Goal: Information Seeking & Learning: Learn about a topic

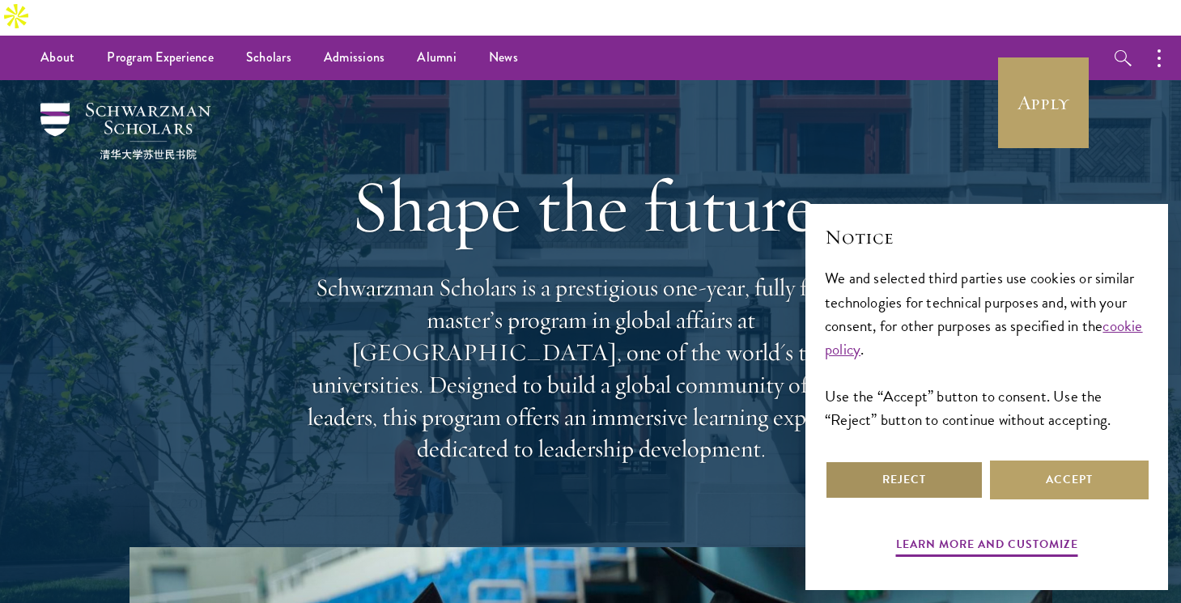
click at [904, 466] on button "Reject" at bounding box center [904, 480] width 159 height 39
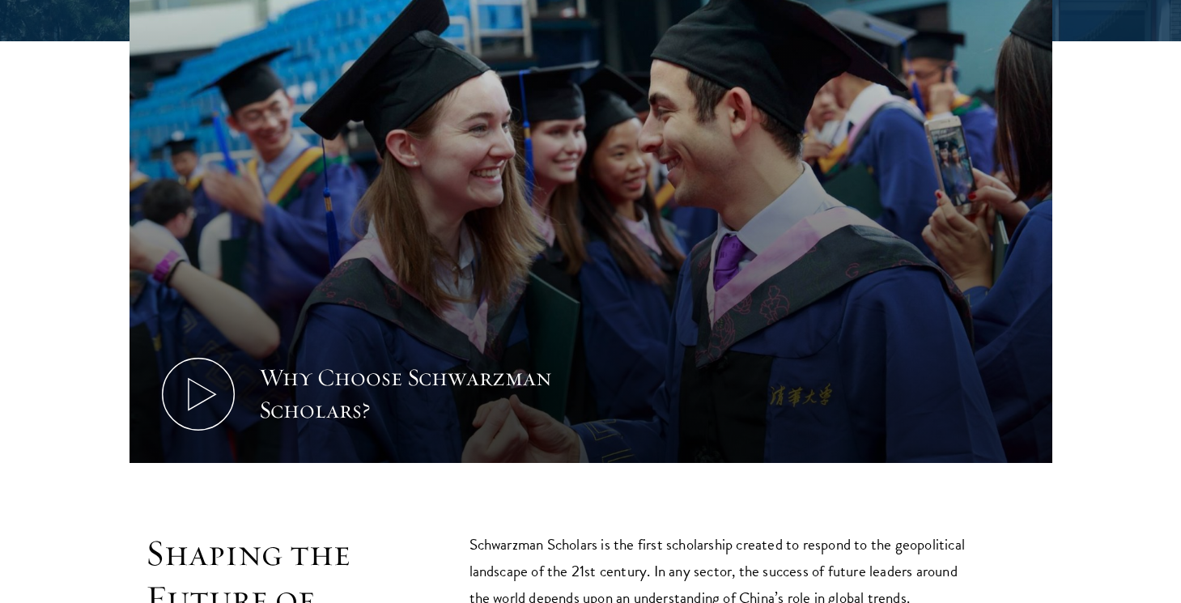
scroll to position [613, 0]
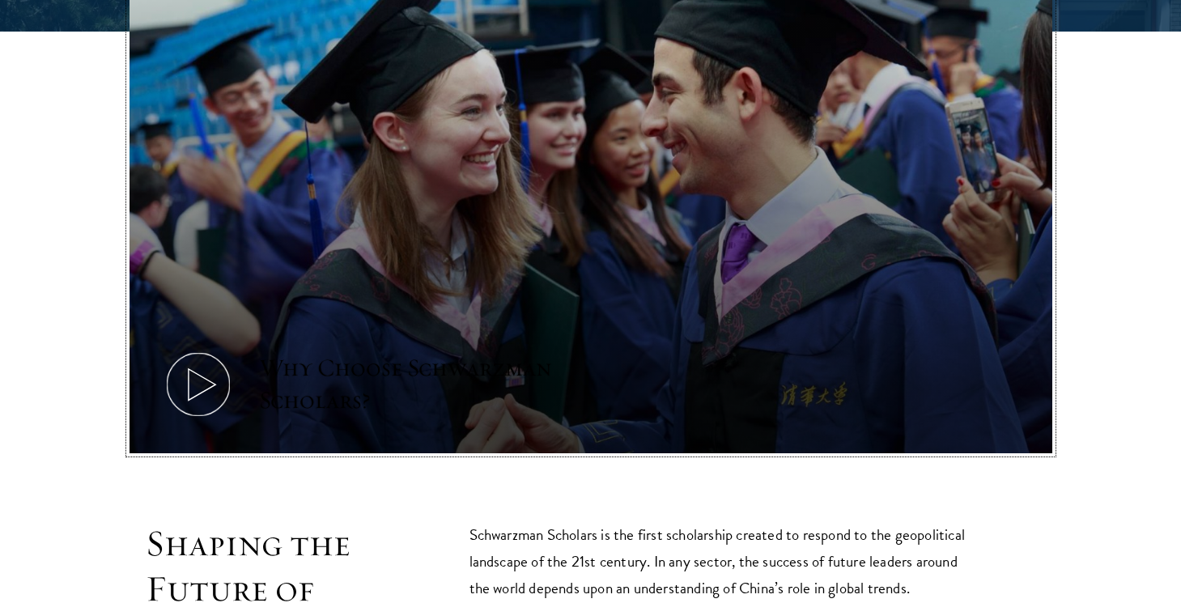
click at [205, 361] on icon at bounding box center [198, 384] width 73 height 73
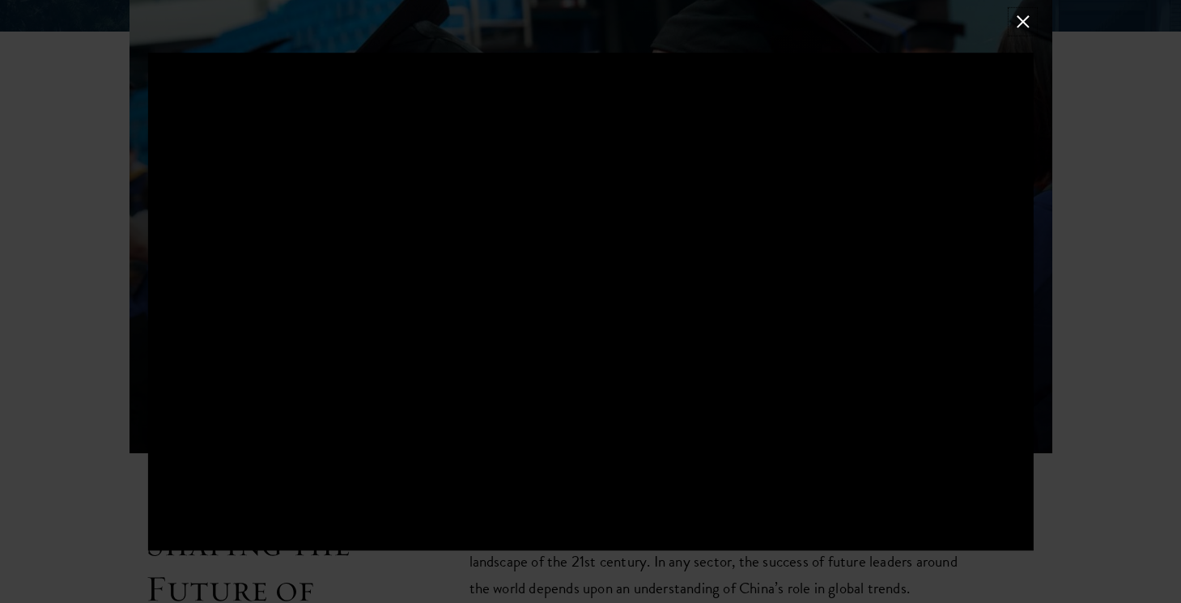
click at [1025, 20] on button at bounding box center [1022, 21] width 21 height 21
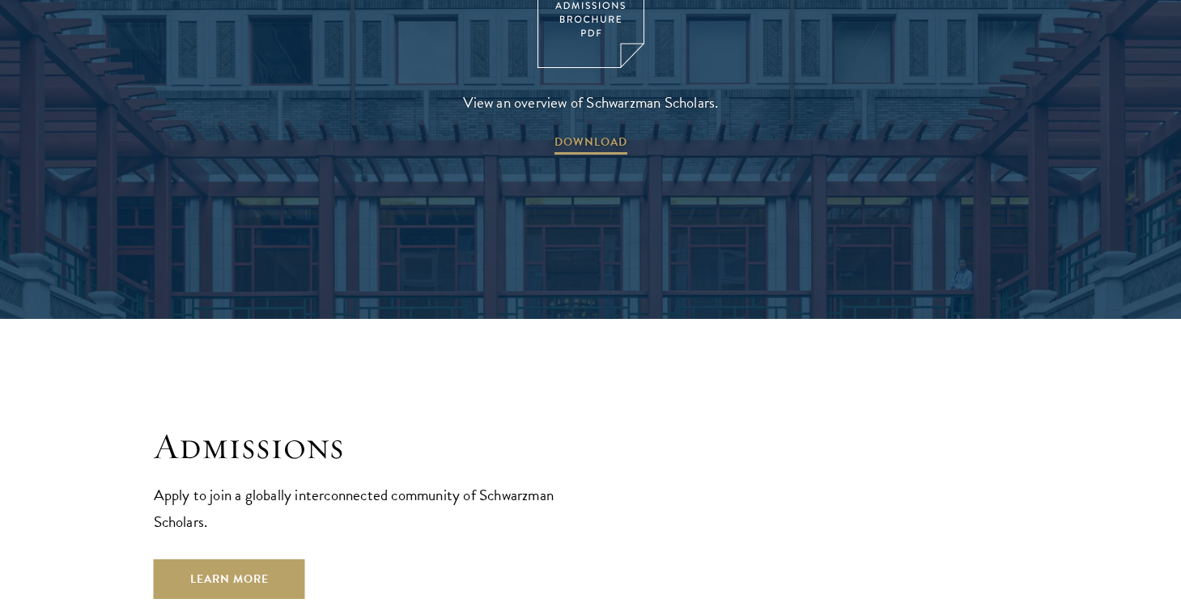
scroll to position [2435, 0]
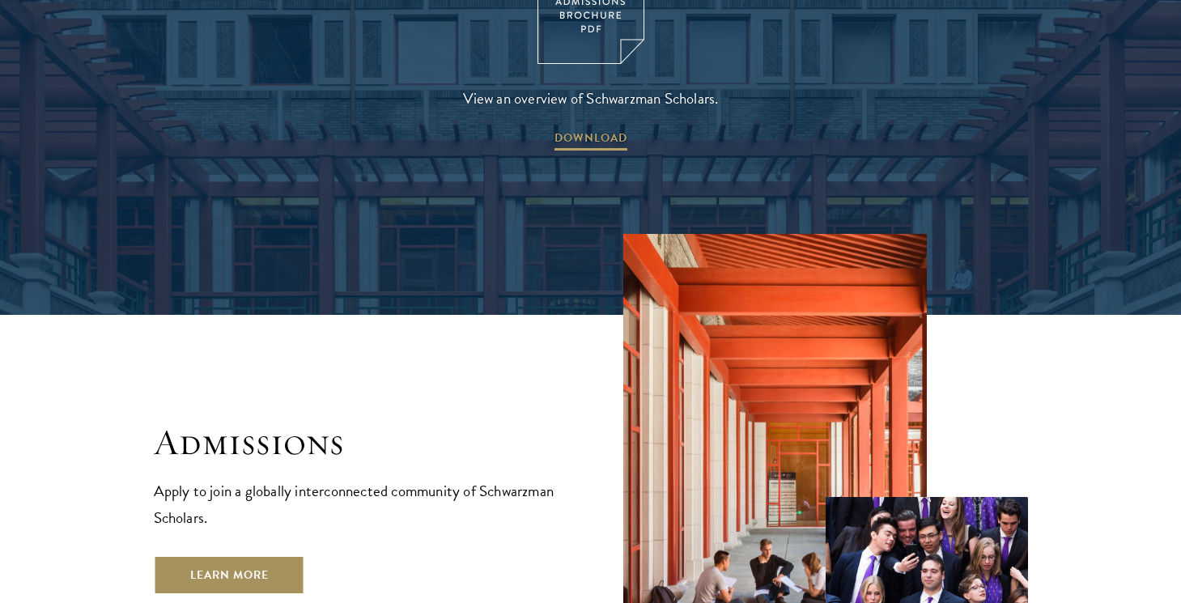
click at [231, 555] on link "Learn More" at bounding box center [229, 574] width 151 height 39
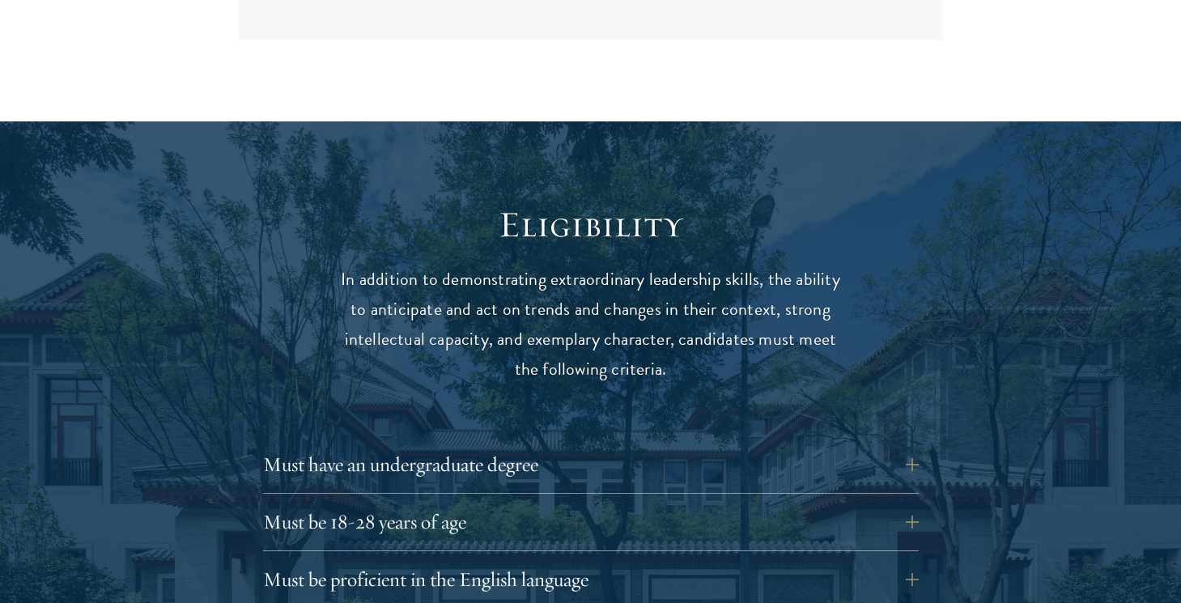
scroll to position [1998, 0]
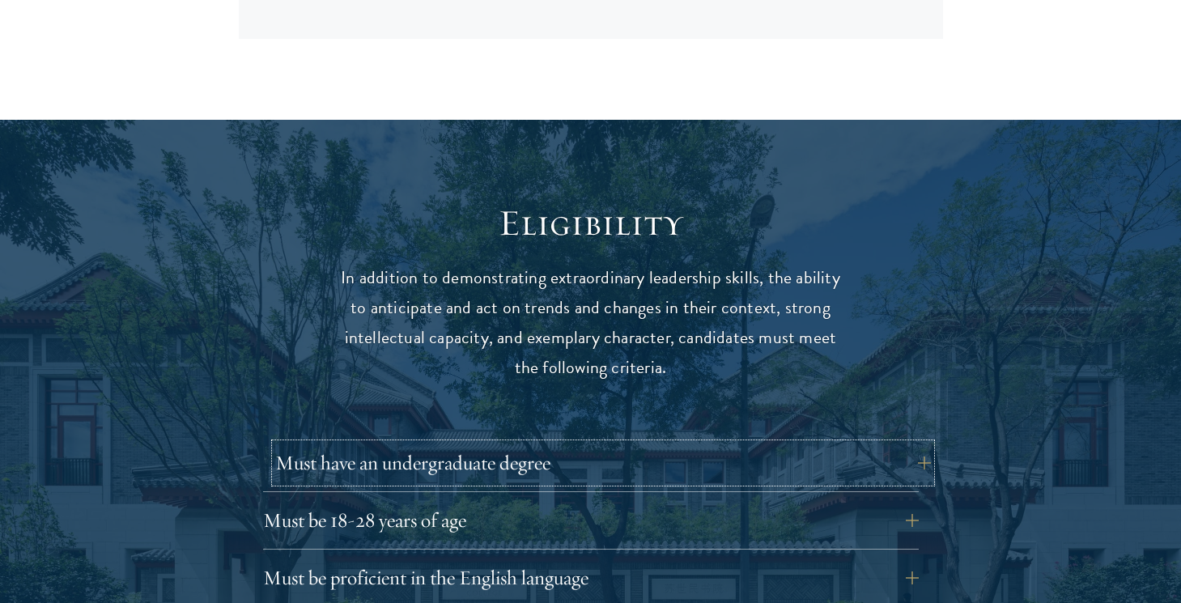
click at [305, 444] on button "Must have an undergraduate degree" at bounding box center [603, 463] width 656 height 39
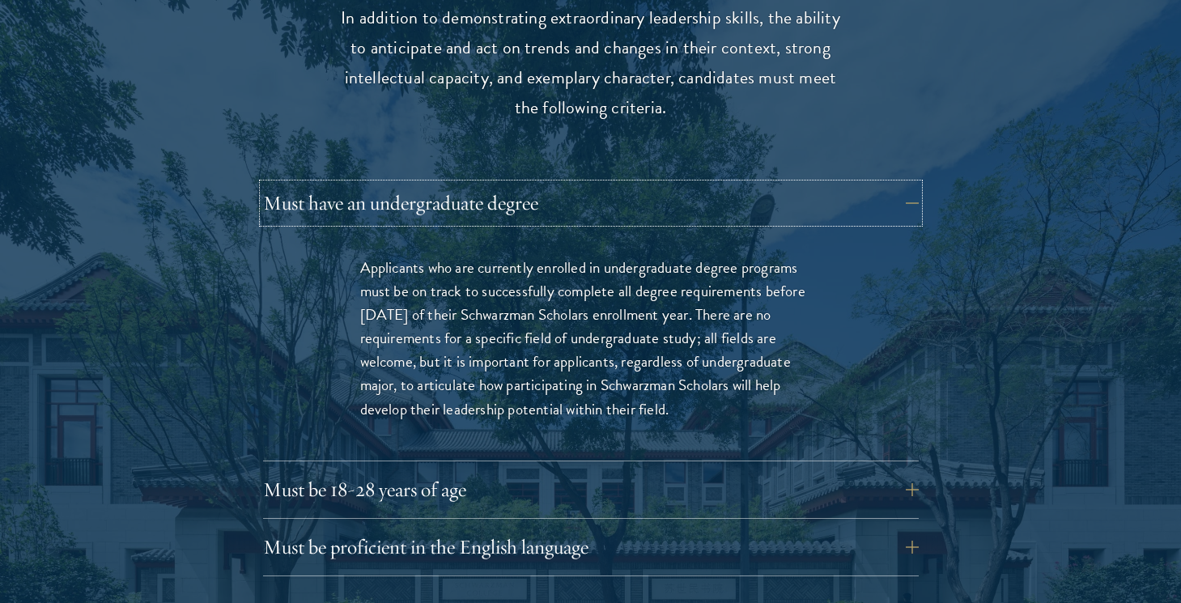
scroll to position [2325, 0]
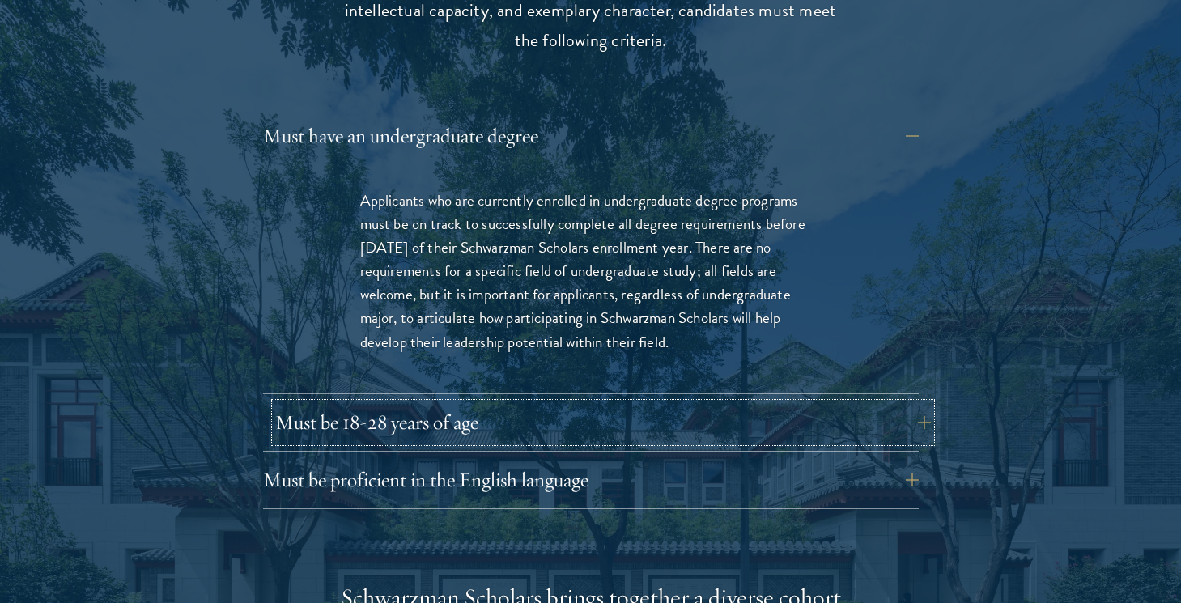
click at [299, 403] on button "Must be 18-28 years of age" at bounding box center [603, 422] width 656 height 39
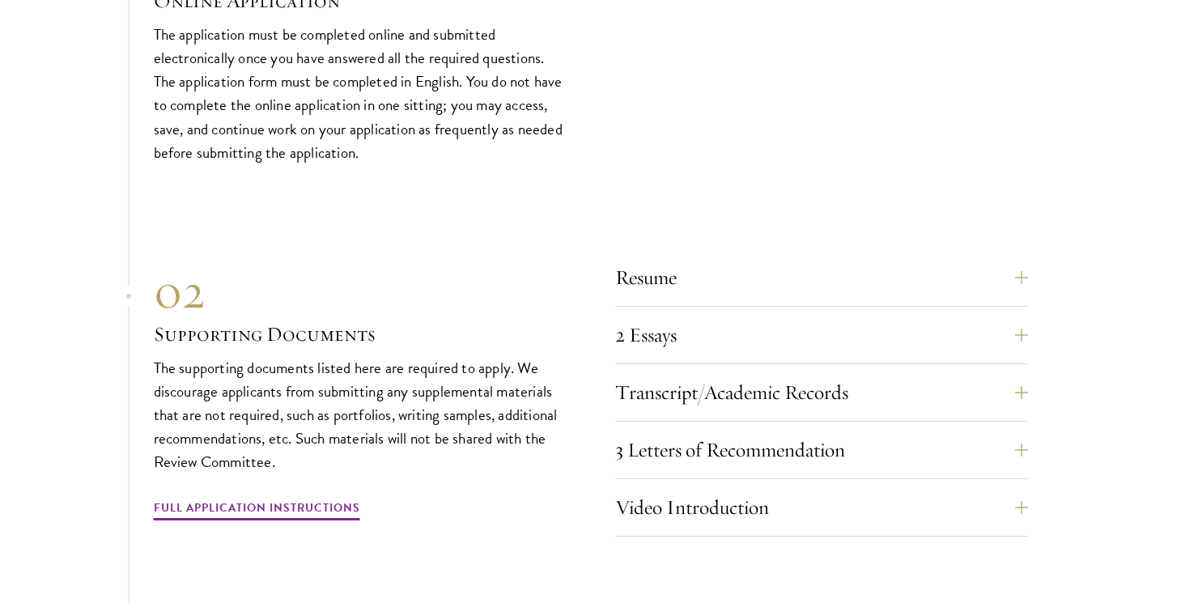
scroll to position [5419, 0]
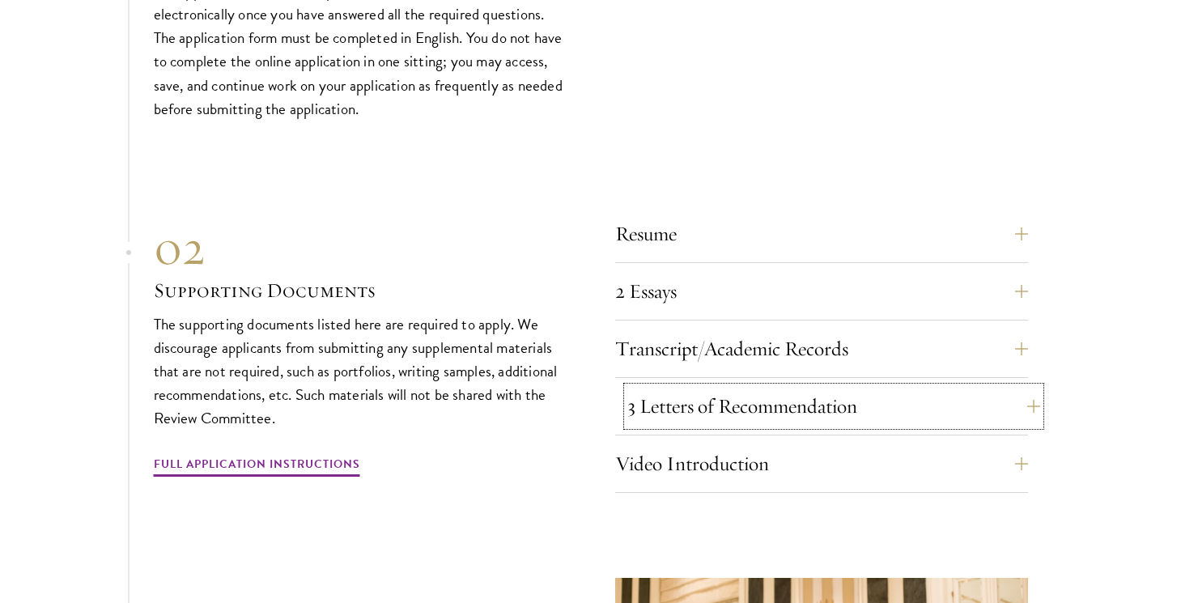
click at [762, 387] on button "3 Letters of Recommendation" at bounding box center [833, 406] width 413 height 39
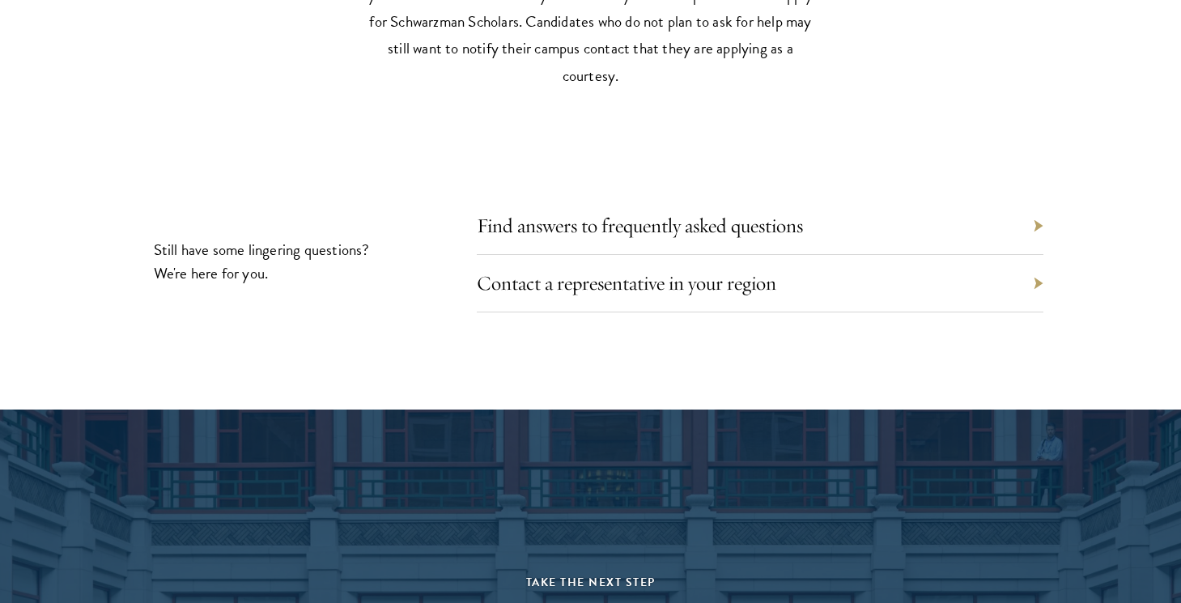
scroll to position [7770, 0]
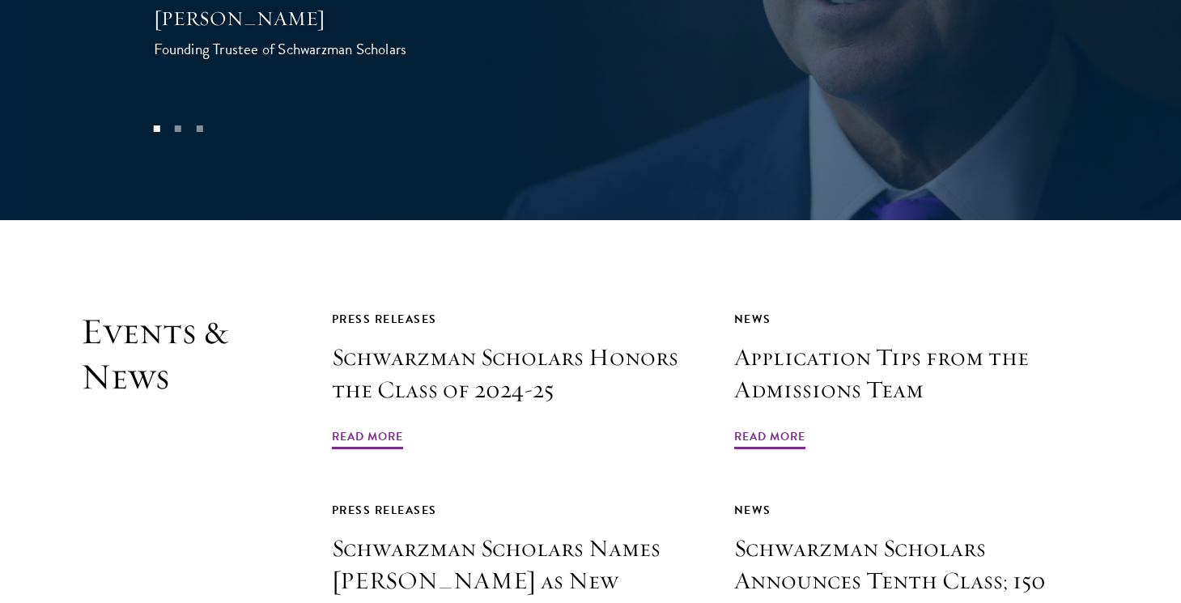
scroll to position [3600, 0]
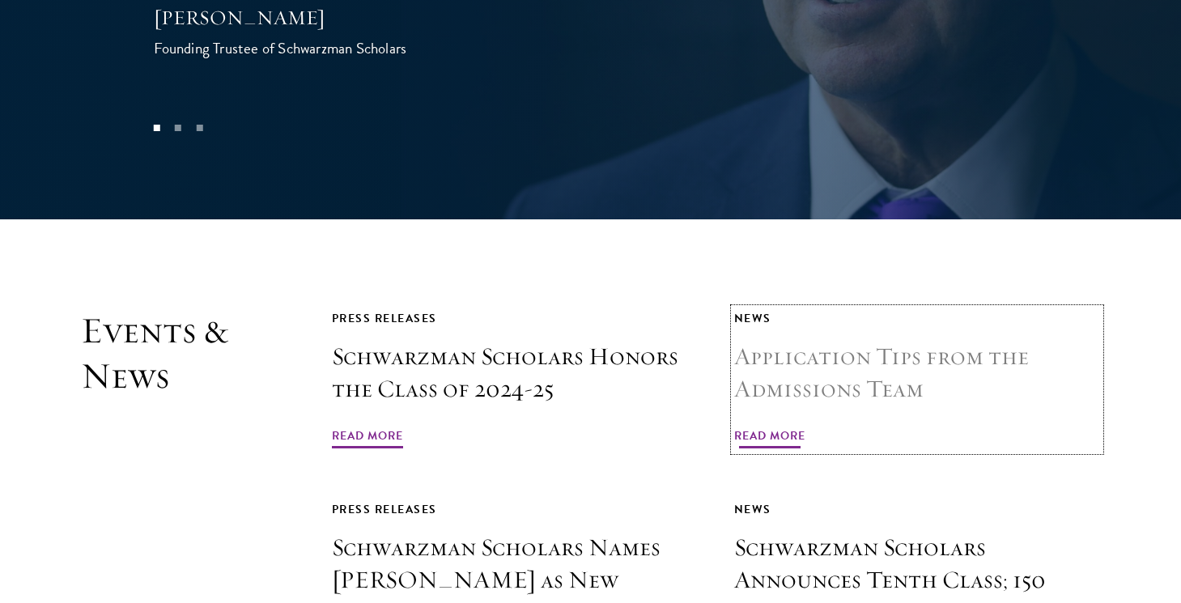
click at [738, 426] on span "Read More" at bounding box center [769, 438] width 71 height 25
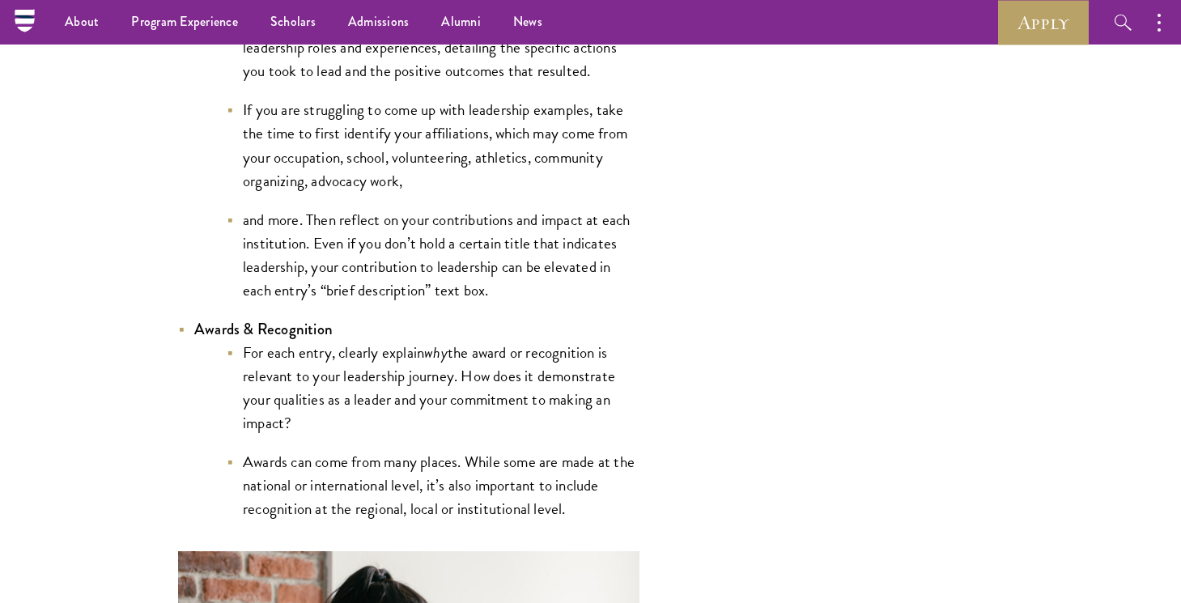
scroll to position [3757, 0]
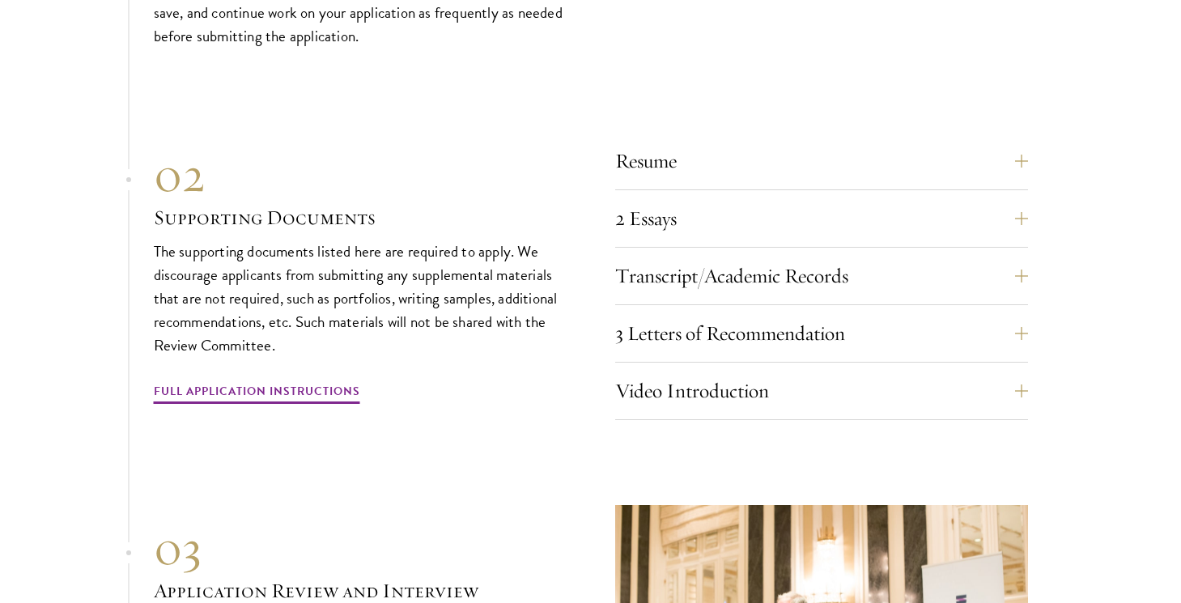
scroll to position [5359, 0]
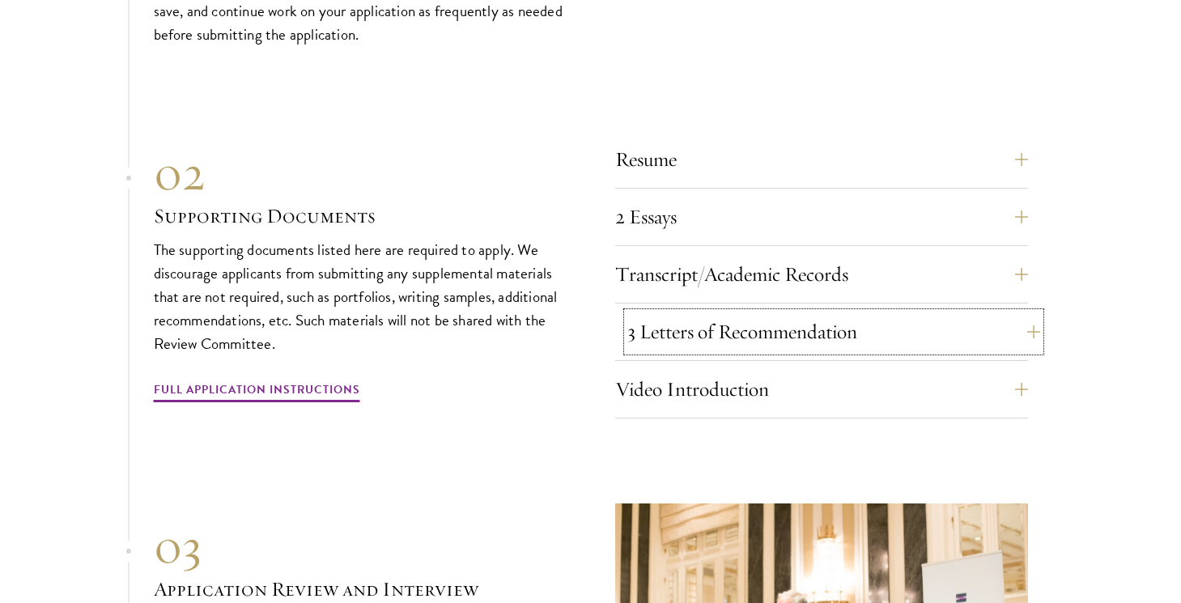
click at [640, 313] on button "3 Letters of Recommendation" at bounding box center [833, 332] width 413 height 39
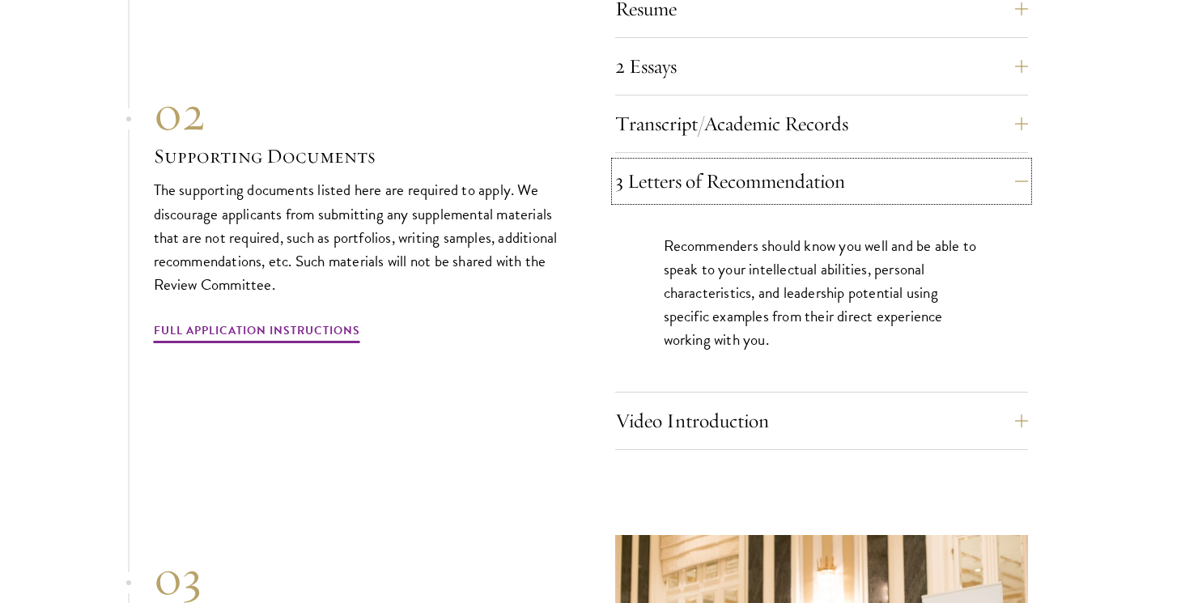
scroll to position [5535, 0]
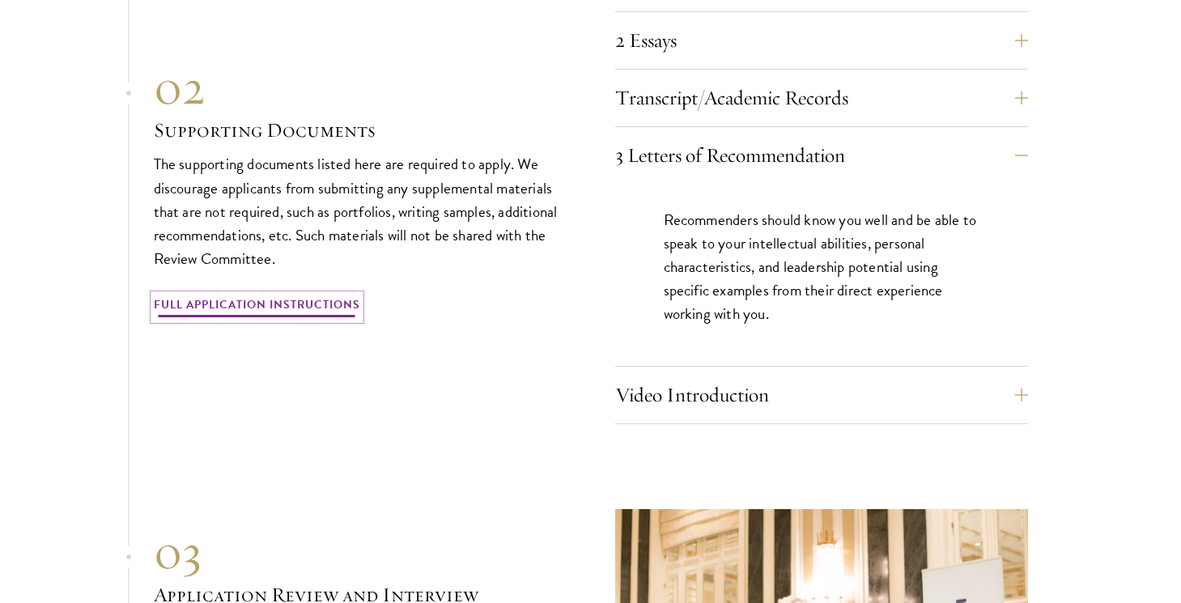
click at [311, 295] on link "Full Application Instructions" at bounding box center [257, 307] width 206 height 25
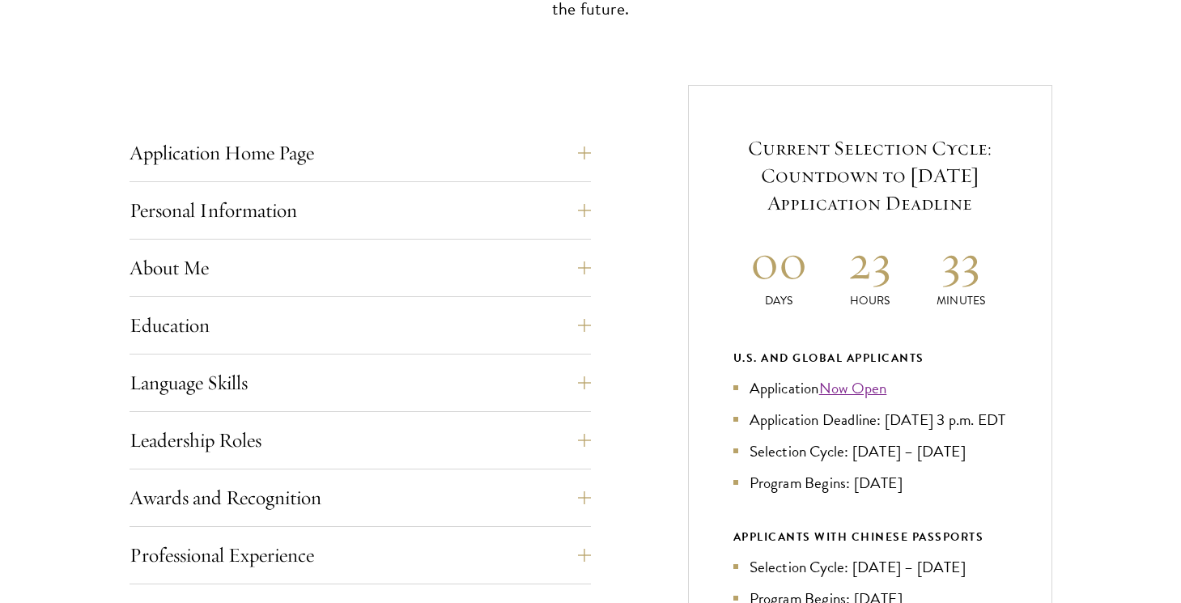
scroll to position [620, 0]
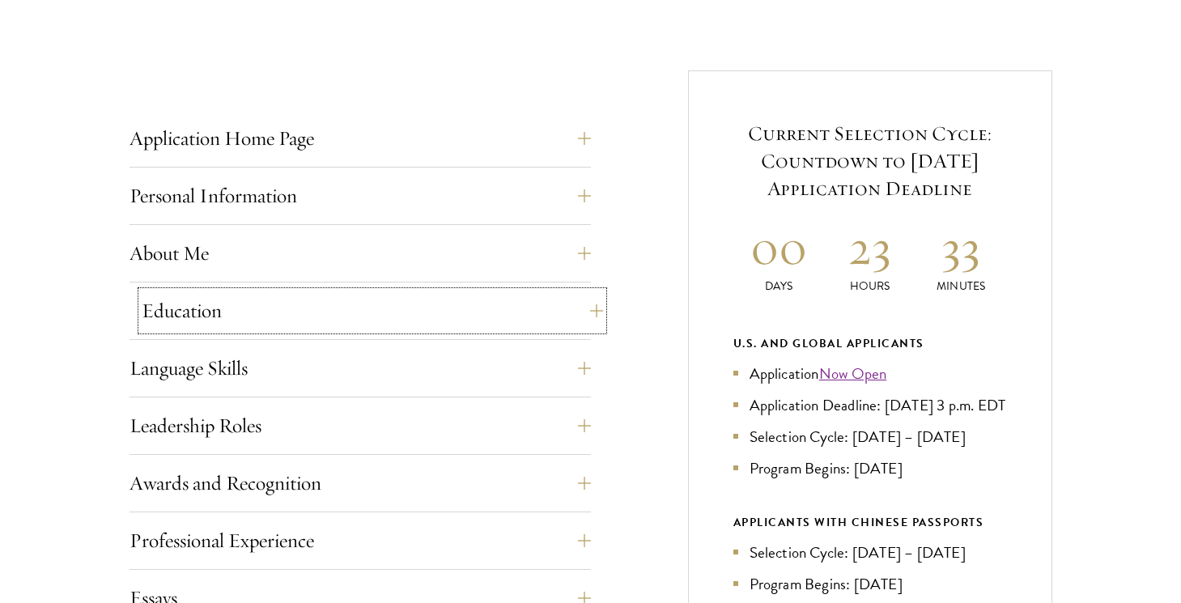
click at [207, 291] on button "Education" at bounding box center [372, 310] width 461 height 39
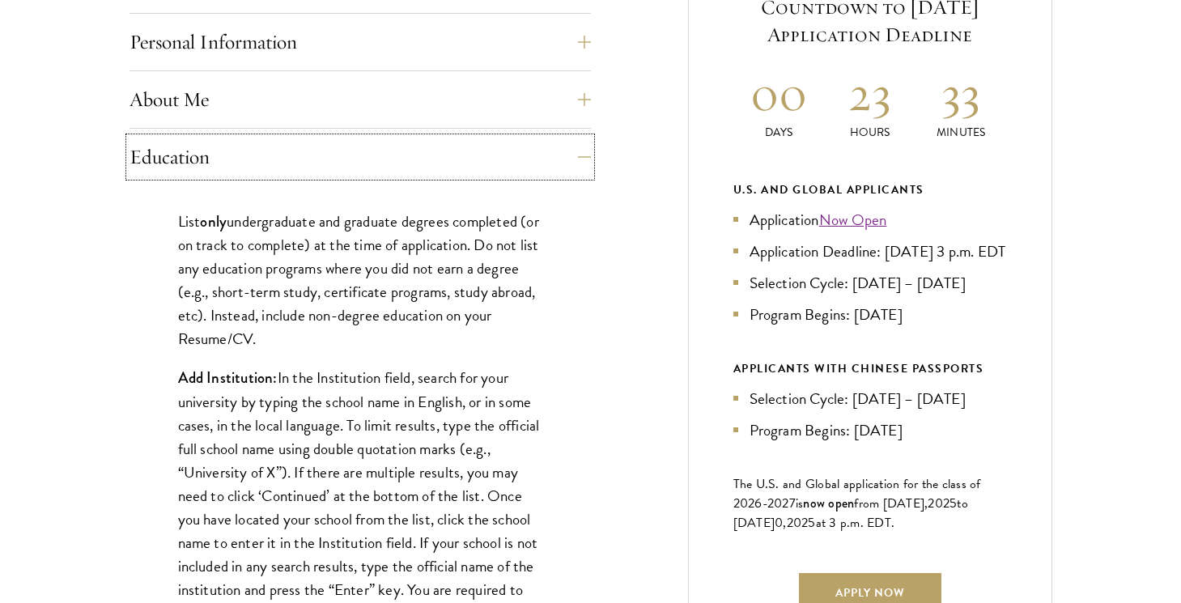
scroll to position [789, 0]
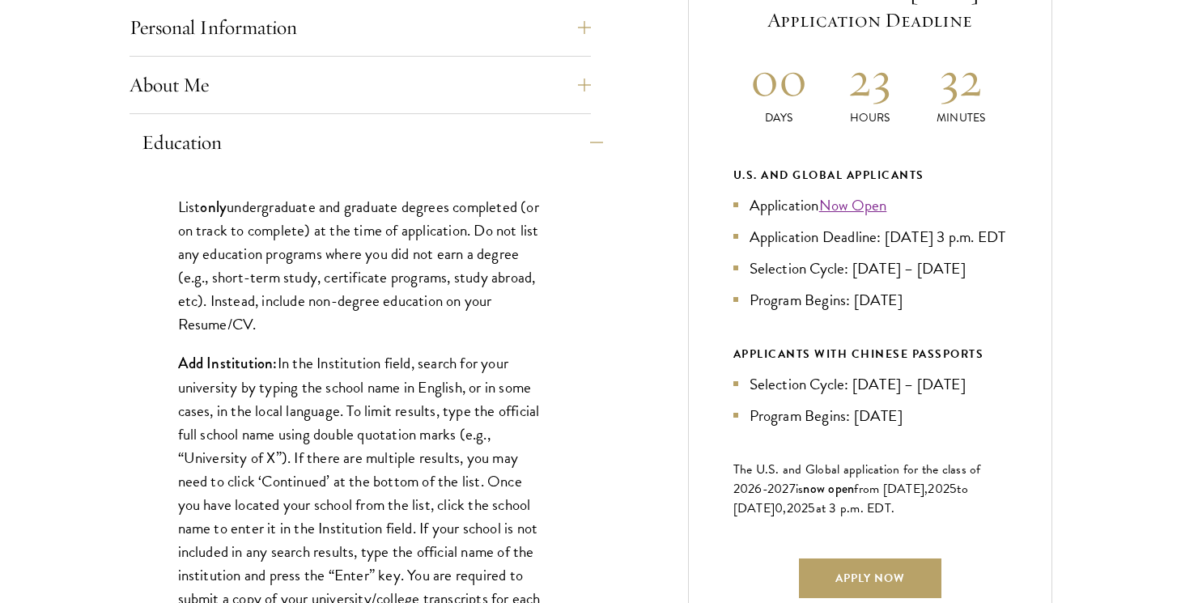
click at [149, 123] on button "Education" at bounding box center [372, 142] width 461 height 39
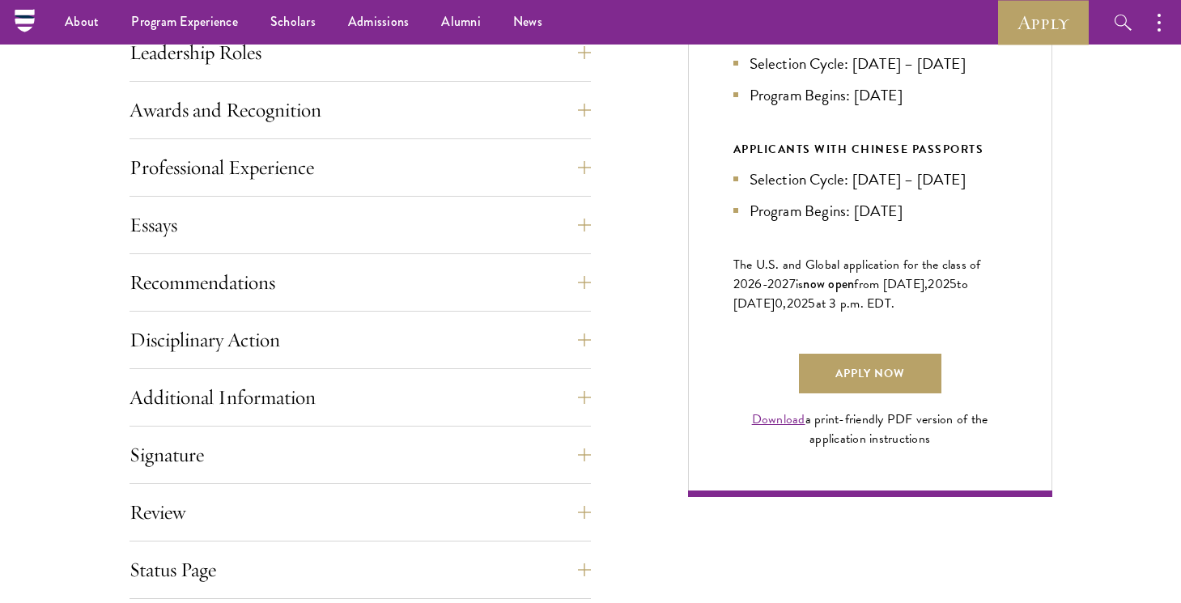
scroll to position [989, 0]
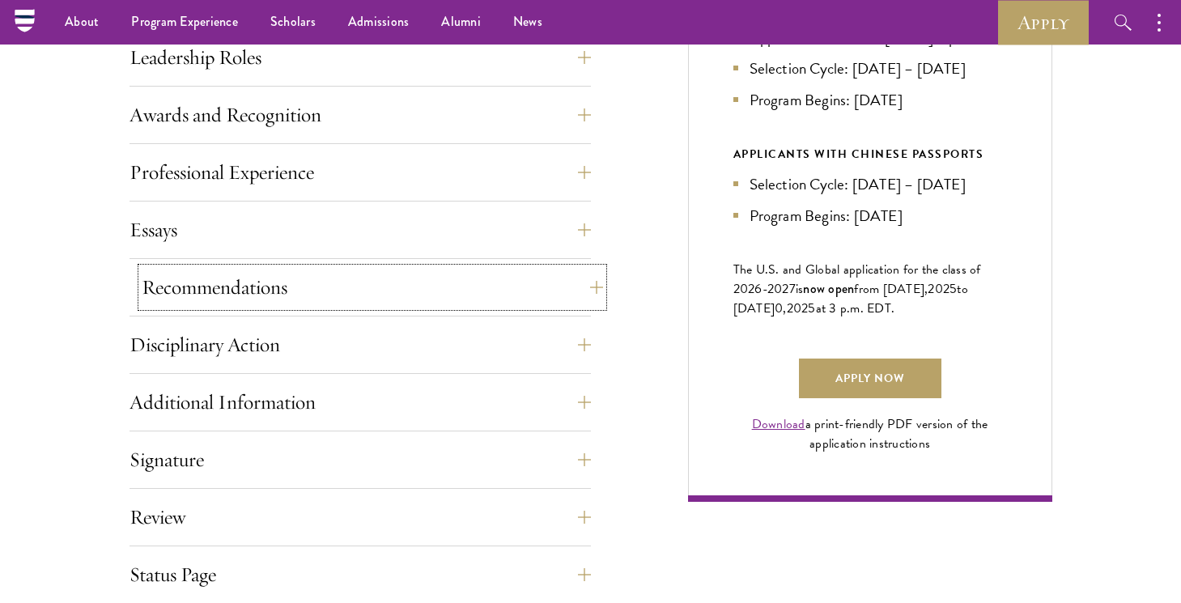
click at [213, 268] on button "Recommendations" at bounding box center [372, 287] width 461 height 39
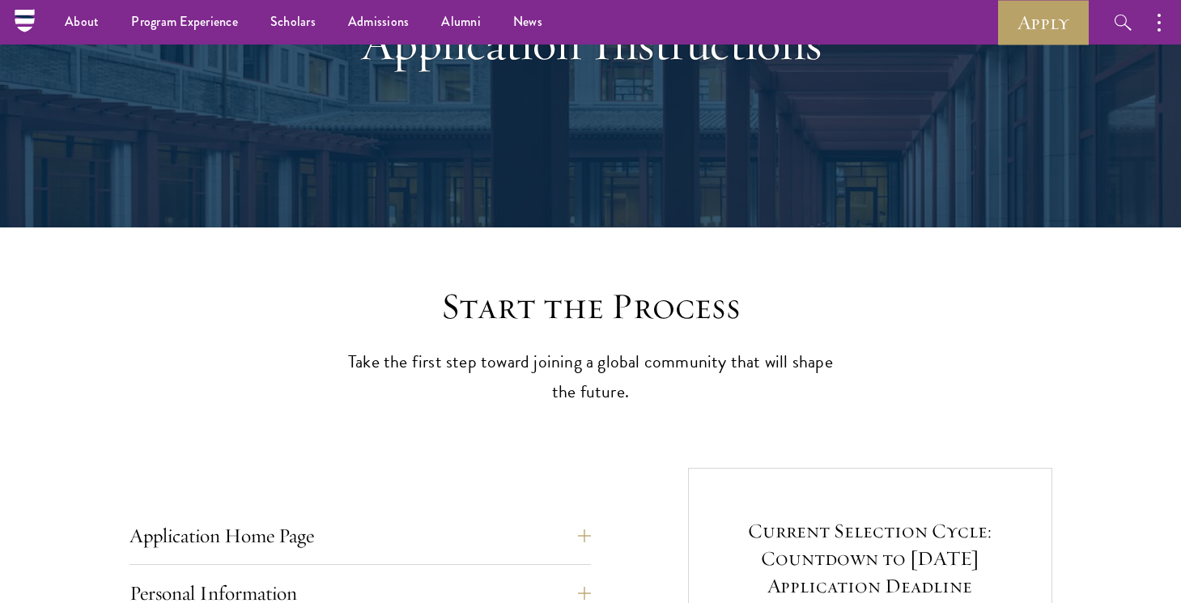
scroll to position [140, 0]
